Goal: Book appointment/travel/reservation

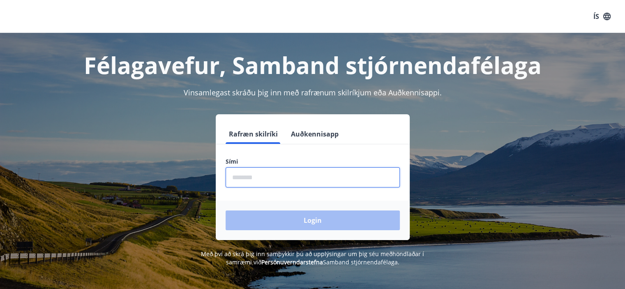
click at [305, 185] on input "phone" at bounding box center [313, 177] width 174 height 20
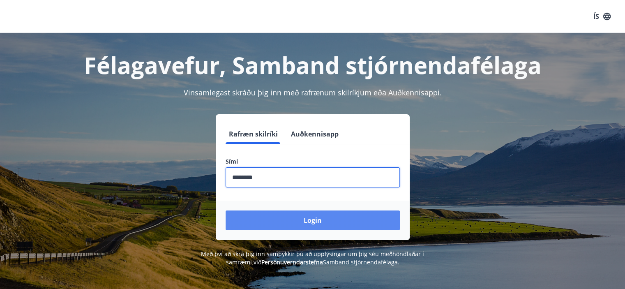
type input "********"
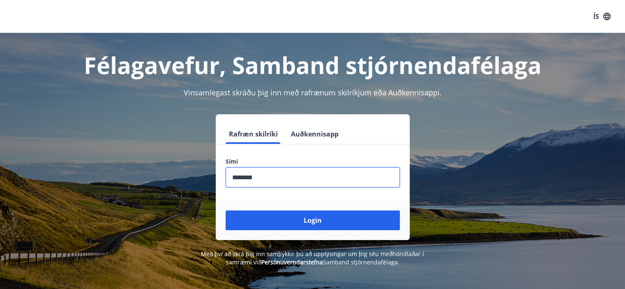
click at [312, 228] on button "Login" at bounding box center [313, 220] width 174 height 20
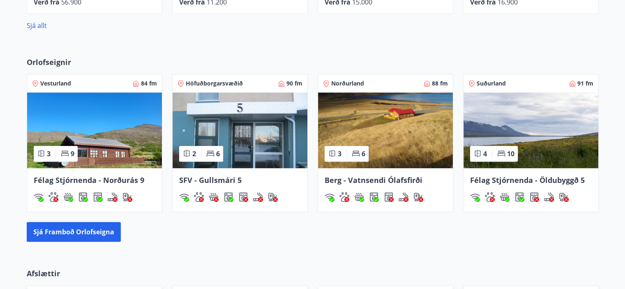
scroll to position [544, 0]
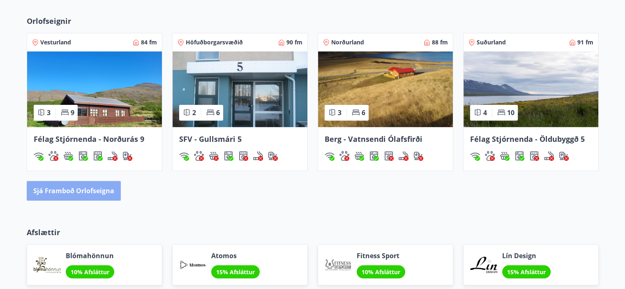
click at [79, 192] on button "Sjá framboð orlofseigna" at bounding box center [74, 191] width 94 height 20
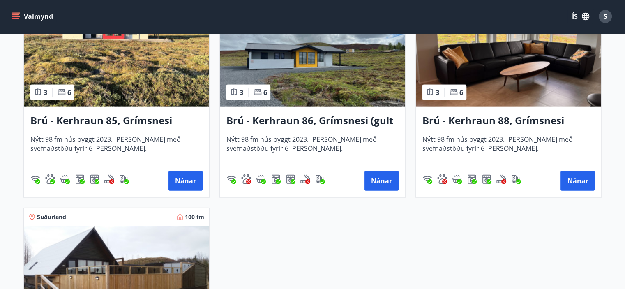
scroll to position [1979, 0]
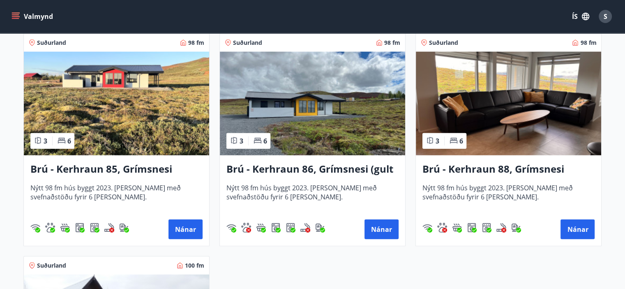
click at [472, 167] on h3 "Brú - Kerhraun 88, Grímsnesi (grænt hús)" at bounding box center [509, 169] width 172 height 15
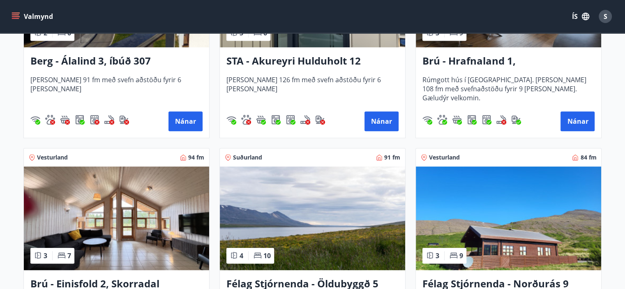
scroll to position [493, 0]
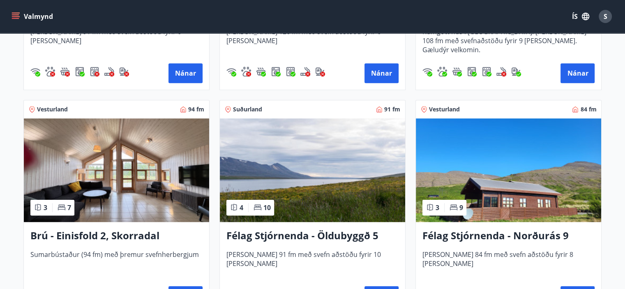
click at [317, 163] on img at bounding box center [312, 170] width 185 height 104
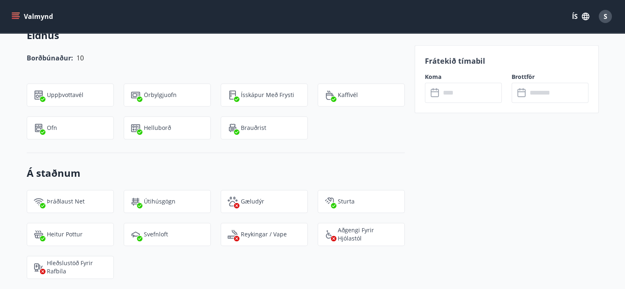
scroll to position [863, 0]
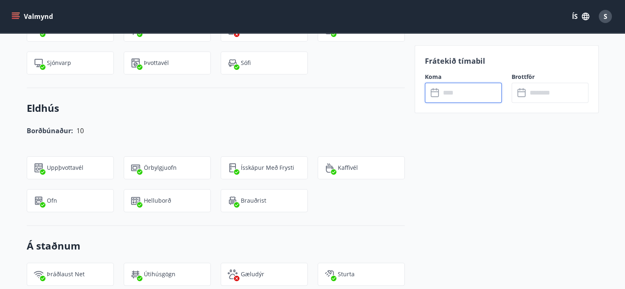
click at [464, 94] on input "text" at bounding box center [471, 93] width 61 height 20
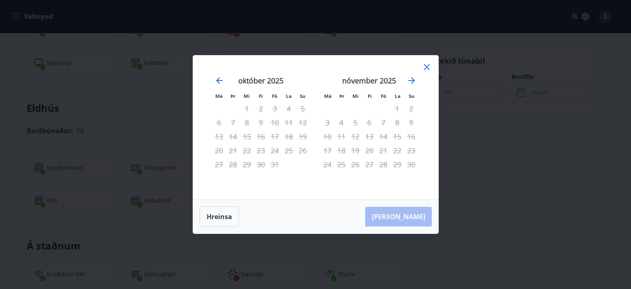
click at [382, 148] on div "21" at bounding box center [384, 150] width 14 height 14
click at [426, 70] on icon at bounding box center [427, 67] width 10 height 10
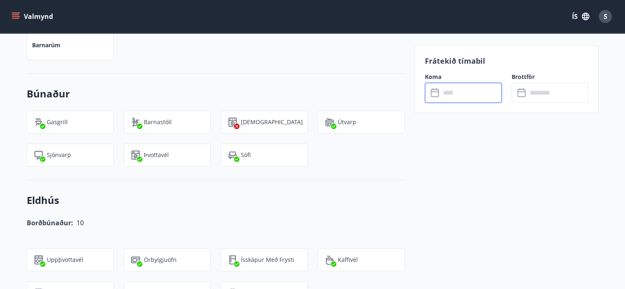
scroll to position [740, 0]
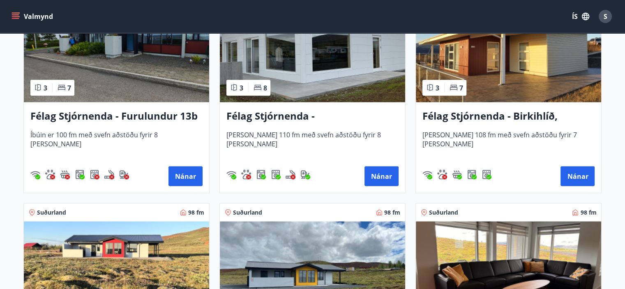
scroll to position [1683, 0]
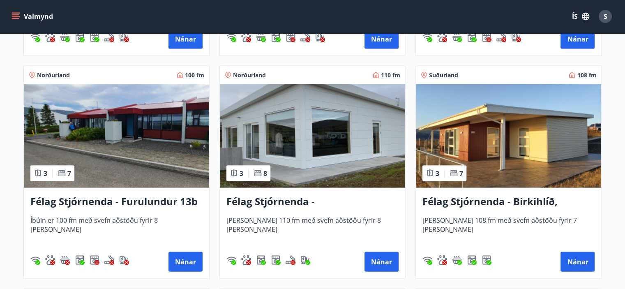
click at [525, 180] on img at bounding box center [508, 136] width 185 height 104
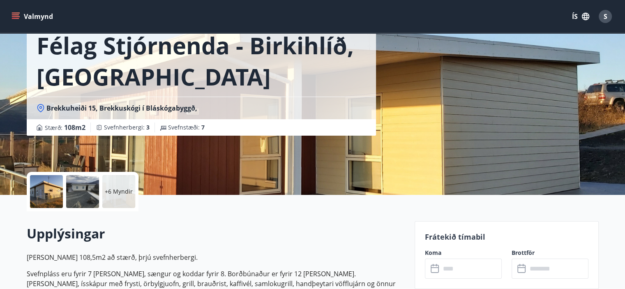
scroll to position [123, 0]
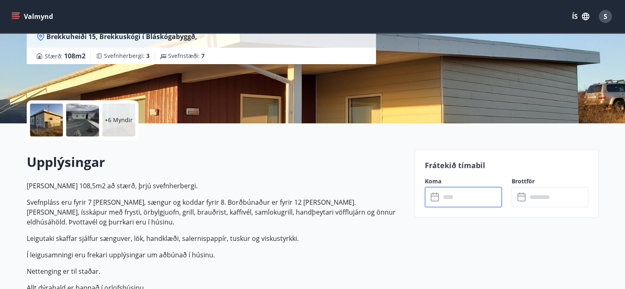
click at [469, 198] on input "text" at bounding box center [471, 197] width 61 height 20
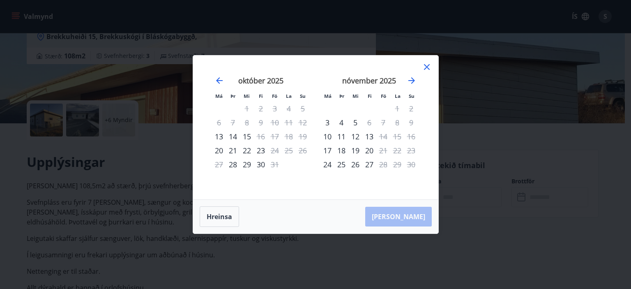
click at [428, 67] on icon at bounding box center [427, 67] width 6 height 6
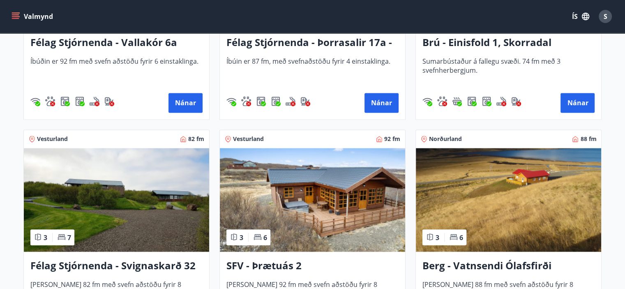
scroll to position [1439, 0]
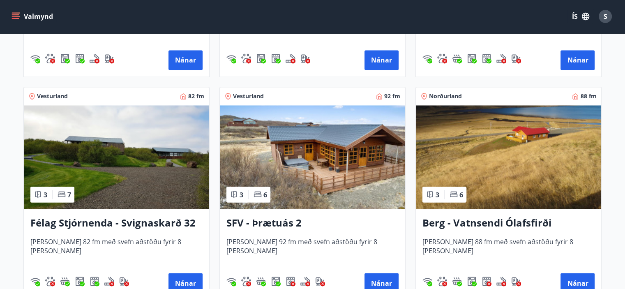
click at [298, 182] on img at bounding box center [312, 157] width 185 height 104
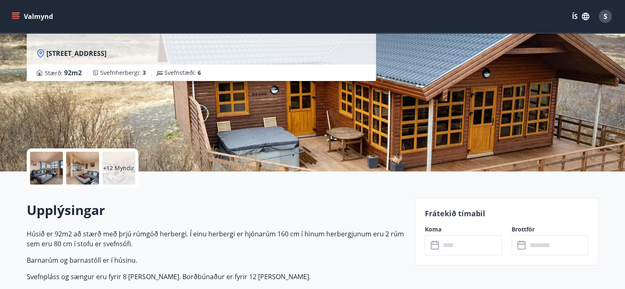
scroll to position [82, 0]
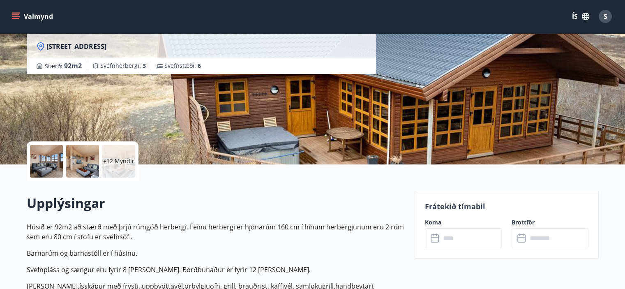
click at [451, 240] on input "text" at bounding box center [471, 238] width 61 height 20
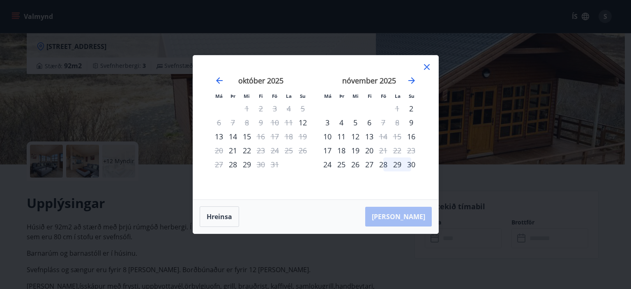
click at [429, 67] on icon at bounding box center [427, 67] width 10 height 10
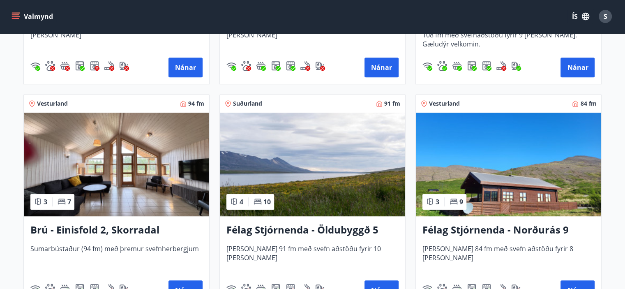
scroll to position [622, 0]
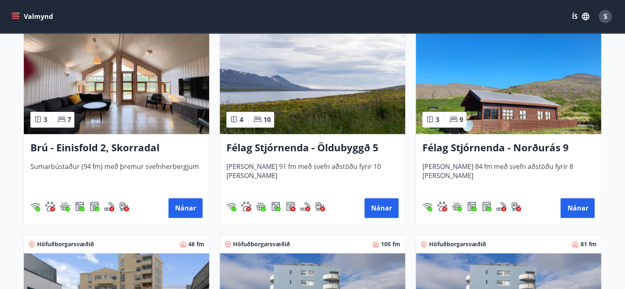
click at [131, 86] on img at bounding box center [116, 82] width 185 height 104
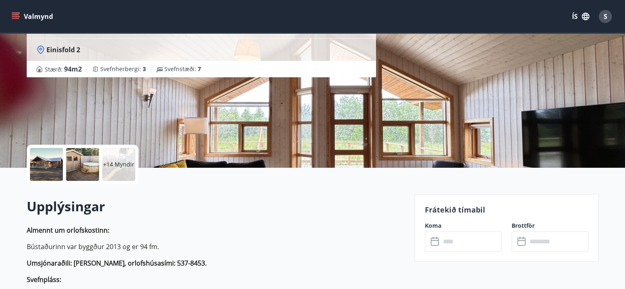
scroll to position [123, 0]
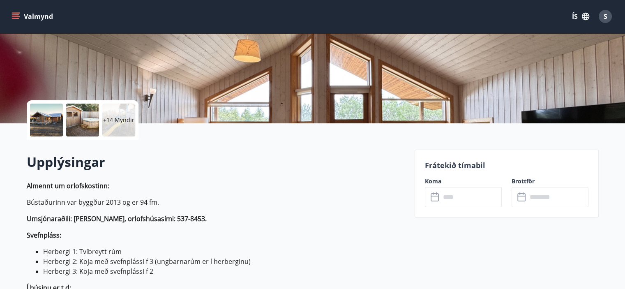
click at [444, 200] on input "text" at bounding box center [471, 197] width 61 height 20
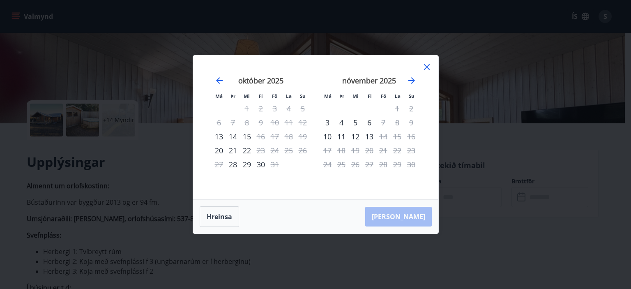
click at [428, 66] on icon at bounding box center [427, 67] width 10 height 10
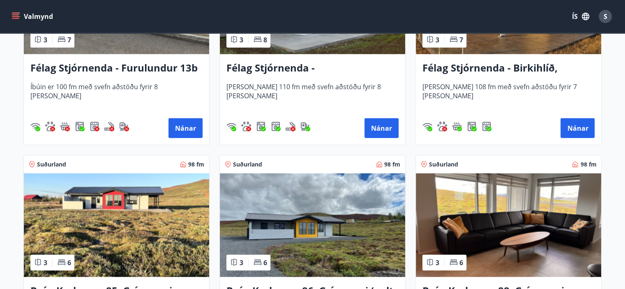
scroll to position [1940, 0]
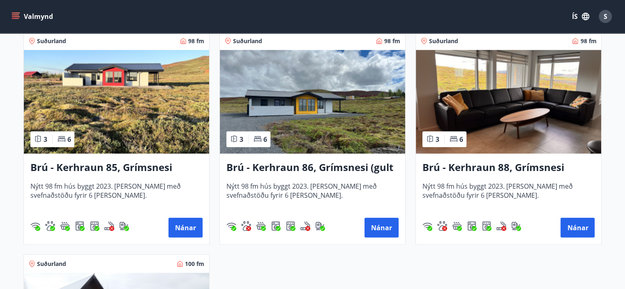
click at [491, 143] on img at bounding box center [508, 102] width 185 height 104
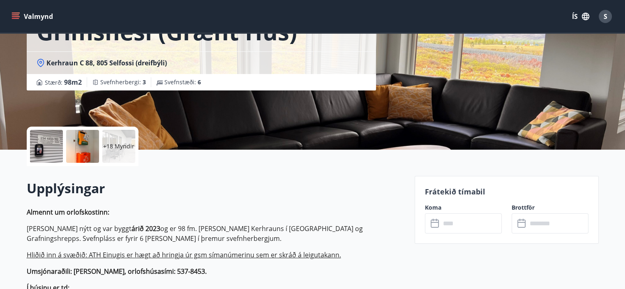
scroll to position [123, 0]
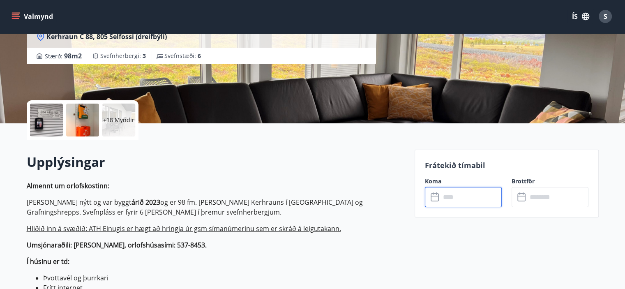
click at [465, 200] on input "text" at bounding box center [471, 197] width 61 height 20
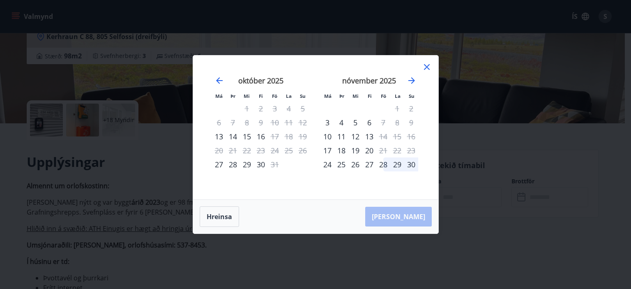
click at [426, 66] on icon at bounding box center [427, 67] width 6 height 6
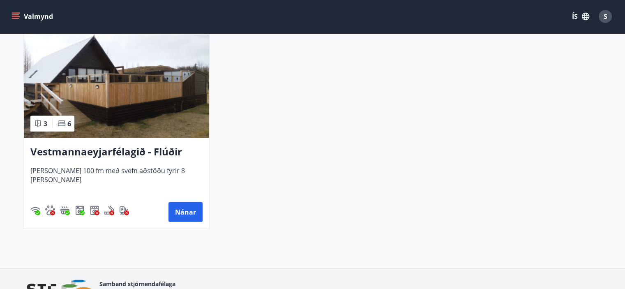
scroll to position [2102, 0]
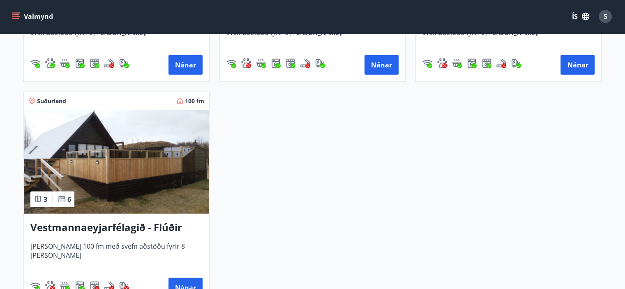
click at [117, 159] on img at bounding box center [116, 162] width 185 height 104
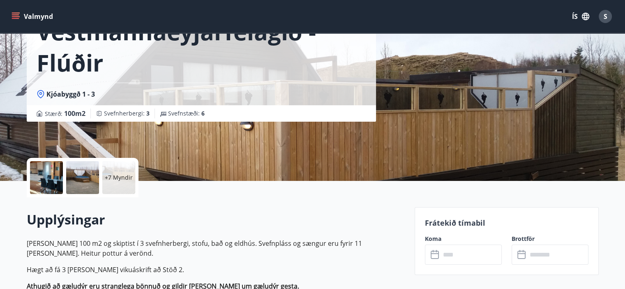
scroll to position [82, 0]
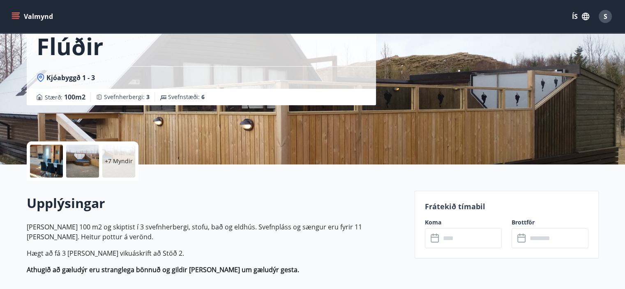
click at [439, 236] on icon at bounding box center [436, 239] width 10 height 10
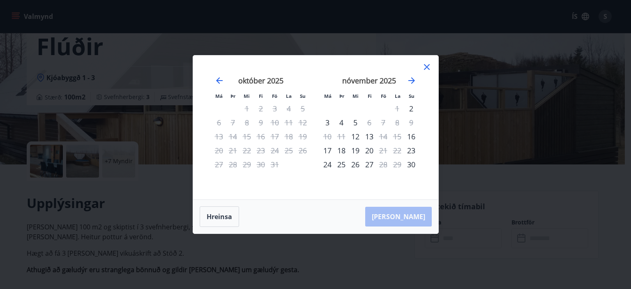
click at [426, 67] on icon at bounding box center [426, 67] width 1 height 1
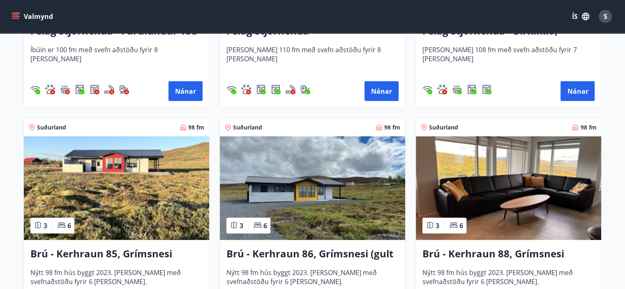
scroll to position [1897, 0]
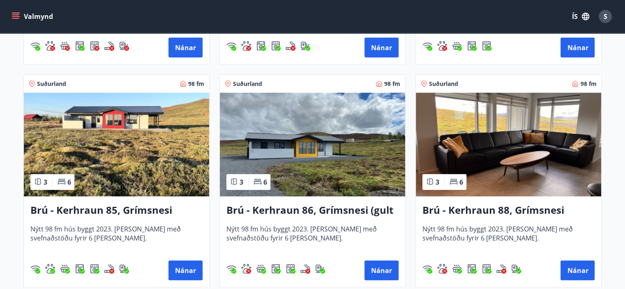
click at [134, 143] on img at bounding box center [116, 145] width 185 height 104
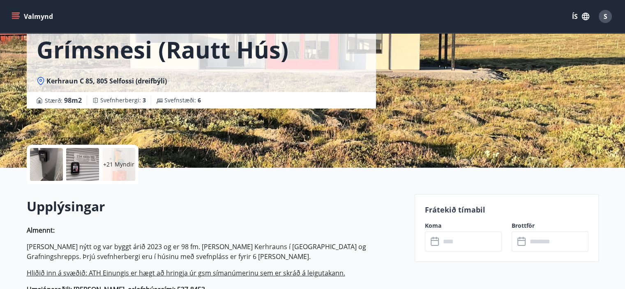
scroll to position [82, 0]
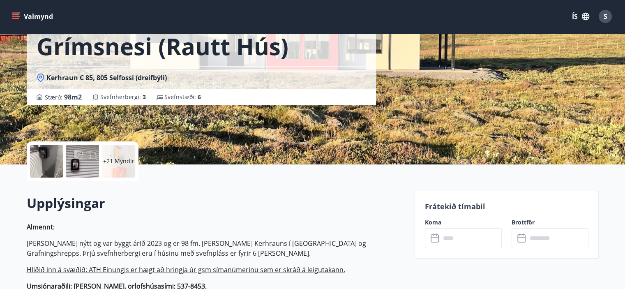
click at [451, 241] on input "text" at bounding box center [471, 238] width 61 height 20
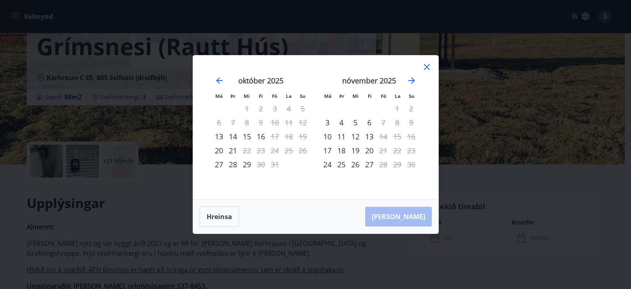
click at [429, 68] on icon at bounding box center [427, 67] width 10 height 10
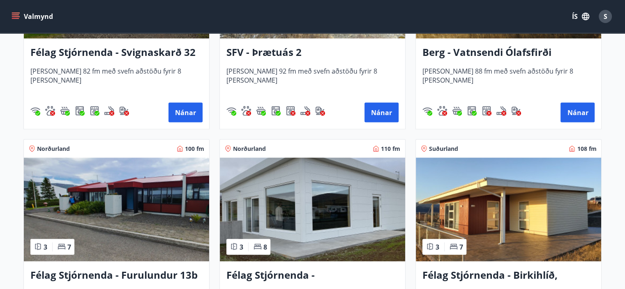
scroll to position [1404, 0]
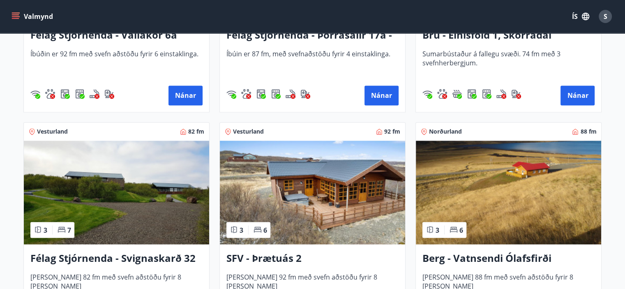
click at [182, 197] on img at bounding box center [116, 193] width 185 height 104
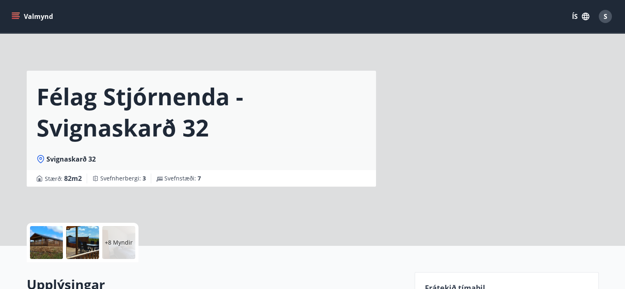
scroll to position [164, 0]
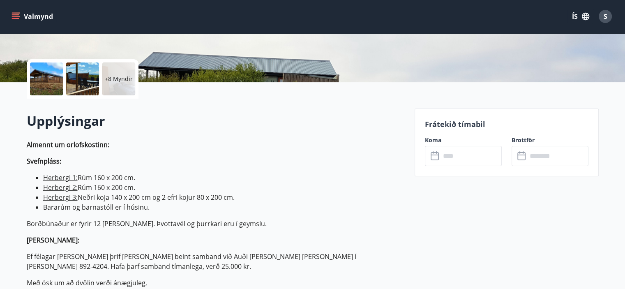
click at [439, 157] on icon at bounding box center [436, 156] width 10 height 10
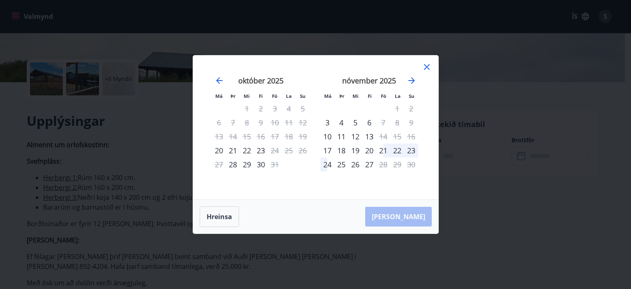
click at [383, 150] on div "21" at bounding box center [384, 150] width 14 height 14
drag, startPoint x: 388, startPoint y: 148, endPoint x: 419, endPoint y: 153, distance: 31.8
click at [419, 153] on div "[DATE] 1 2 3 4 5 6 7 8 9 10 11 12 13 14 15 16 17 18 19 20 21 22 23 24 25 26 27 …" at bounding box center [369, 132] width 109 height 135
click at [398, 149] on div "22" at bounding box center [398, 150] width 14 height 14
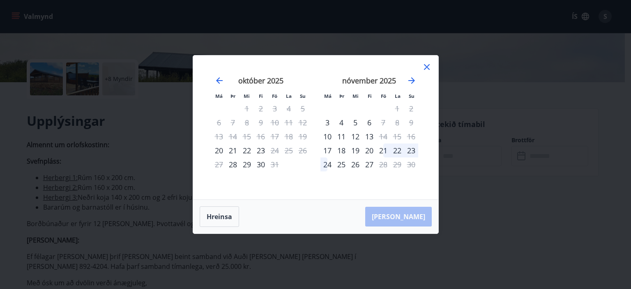
click at [398, 149] on div "22" at bounding box center [398, 150] width 14 height 14
click at [325, 163] on div "24" at bounding box center [328, 164] width 14 height 14
click at [429, 67] on icon at bounding box center [427, 67] width 10 height 10
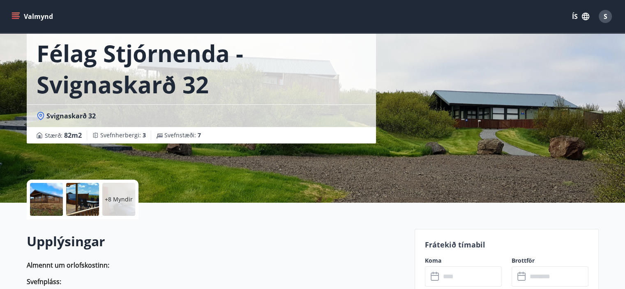
scroll to position [0, 0]
